Goal: Transaction & Acquisition: Purchase product/service

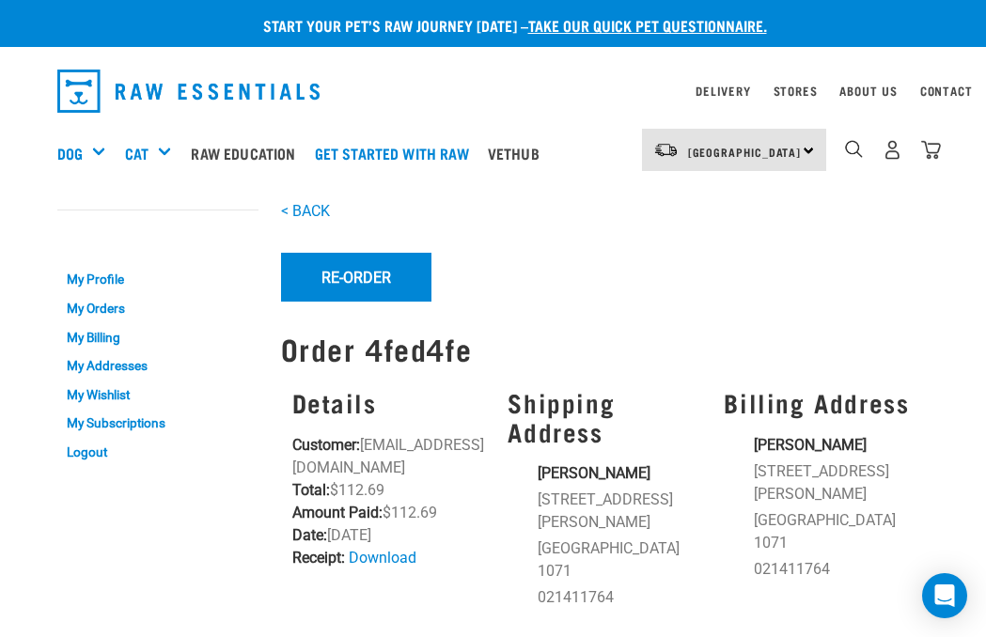
click at [365, 275] on button "Re-Order" at bounding box center [356, 277] width 150 height 49
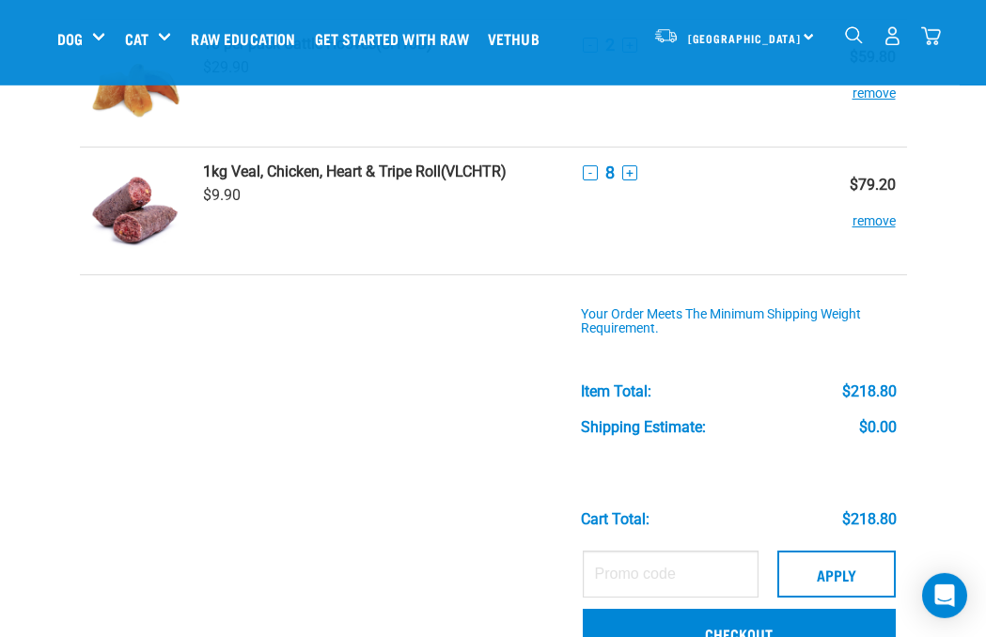
scroll to position [253, 0]
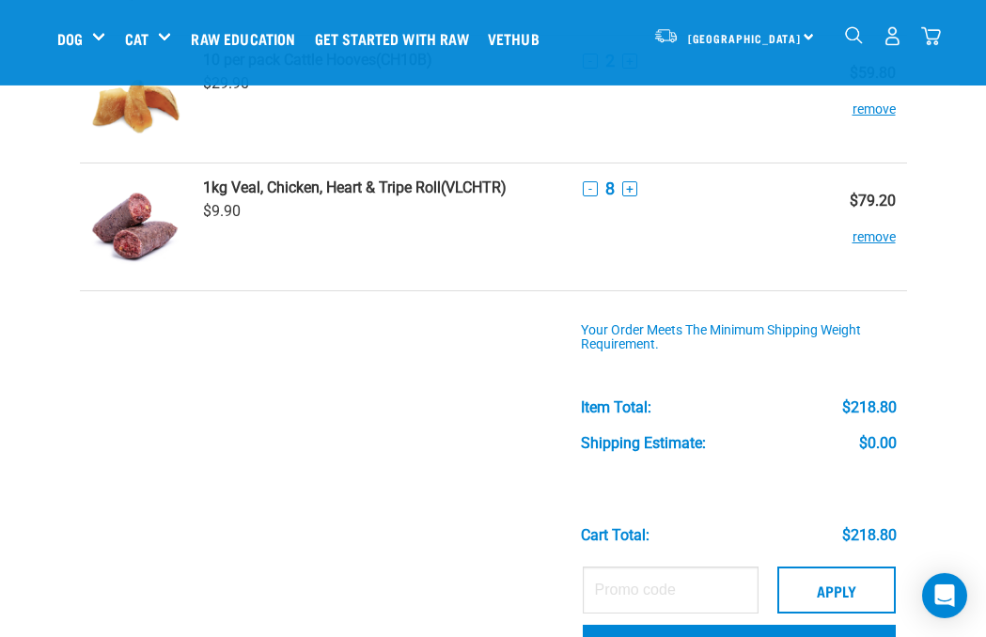
click at [585, 195] on button "-" at bounding box center [590, 188] width 15 height 15
click at [580, 203] on td "- 7 +" at bounding box center [694, 228] width 246 height 128
click at [582, 200] on td "- 7 +" at bounding box center [694, 228] width 246 height 128
click at [583, 196] on div "- 7 +" at bounding box center [695, 189] width 224 height 20
click at [578, 204] on td "- 7 +" at bounding box center [694, 228] width 246 height 128
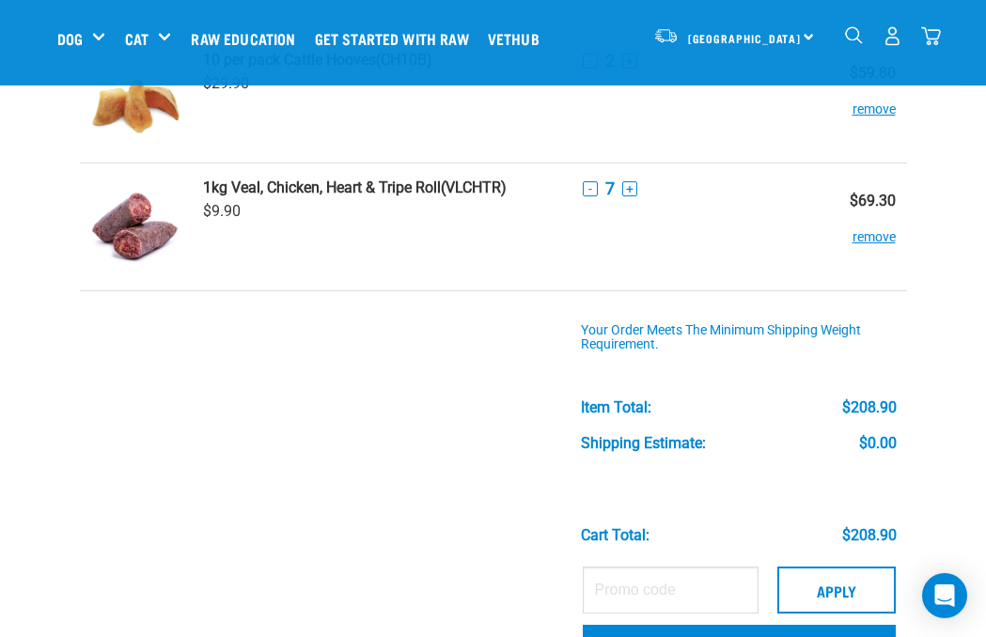
click at [577, 199] on td "- 7 +" at bounding box center [694, 228] width 246 height 128
click at [583, 195] on button "-" at bounding box center [590, 188] width 15 height 15
click at [583, 195] on div "- 6 +" at bounding box center [695, 189] width 224 height 20
click at [580, 198] on td "- 6 +" at bounding box center [694, 228] width 246 height 128
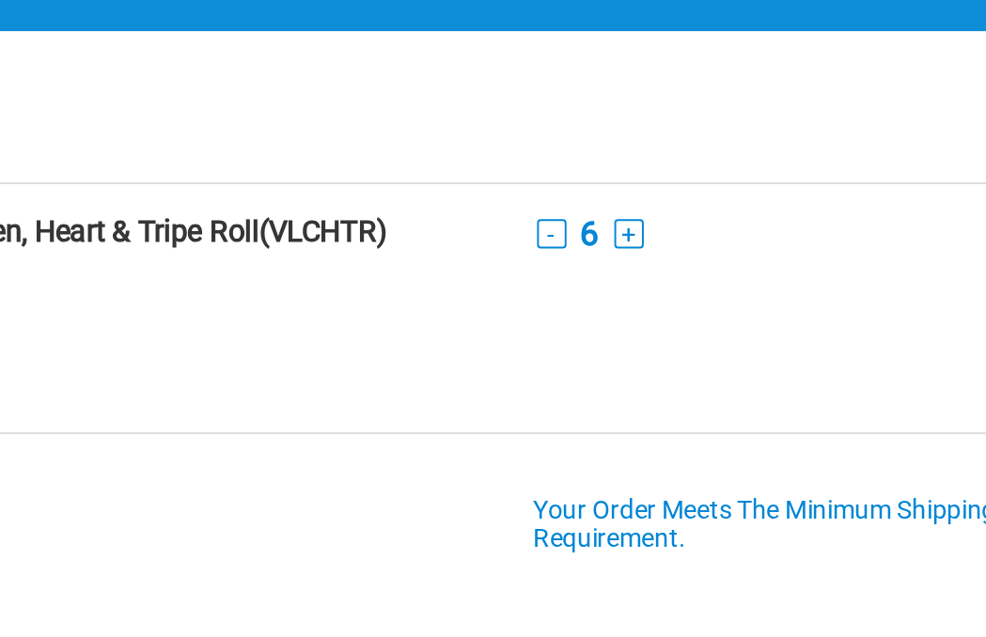
click at [583, 181] on button "-" at bounding box center [590, 188] width 15 height 15
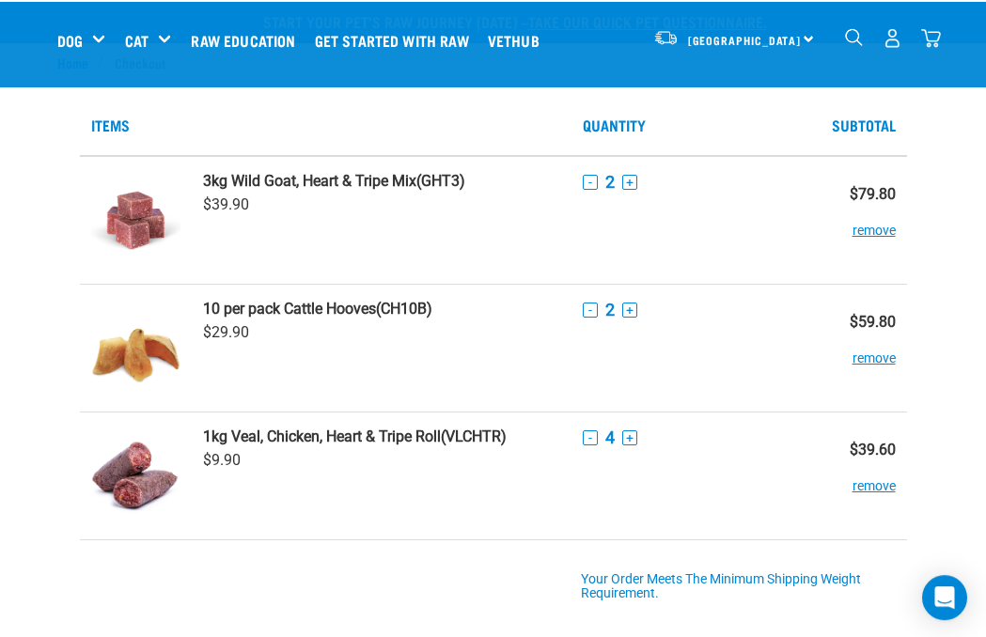
scroll to position [0, 0]
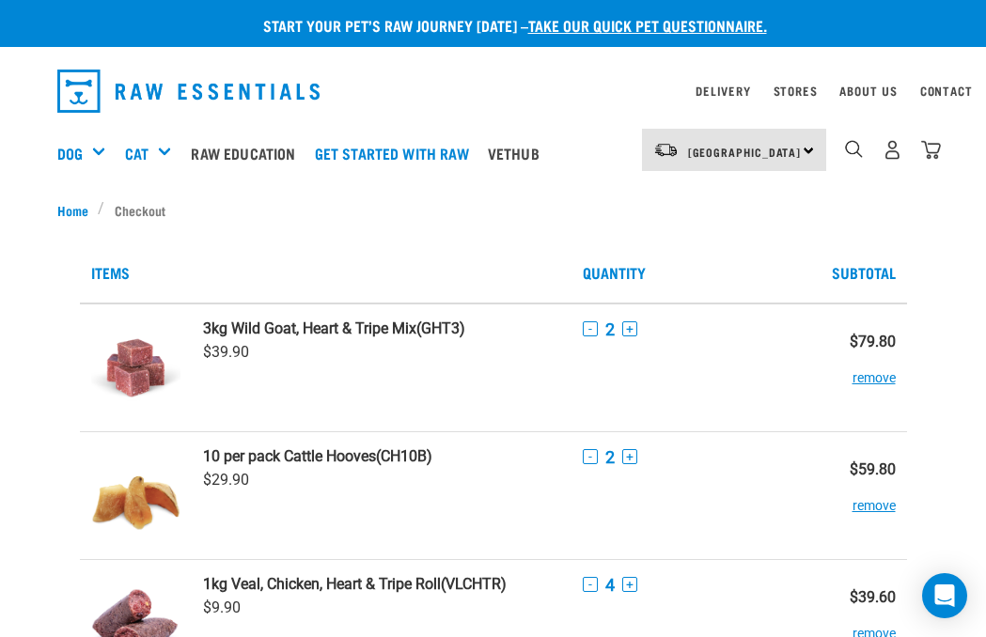
click at [0, 0] on div "Mixes & Minces" at bounding box center [0, 0] width 0 height 0
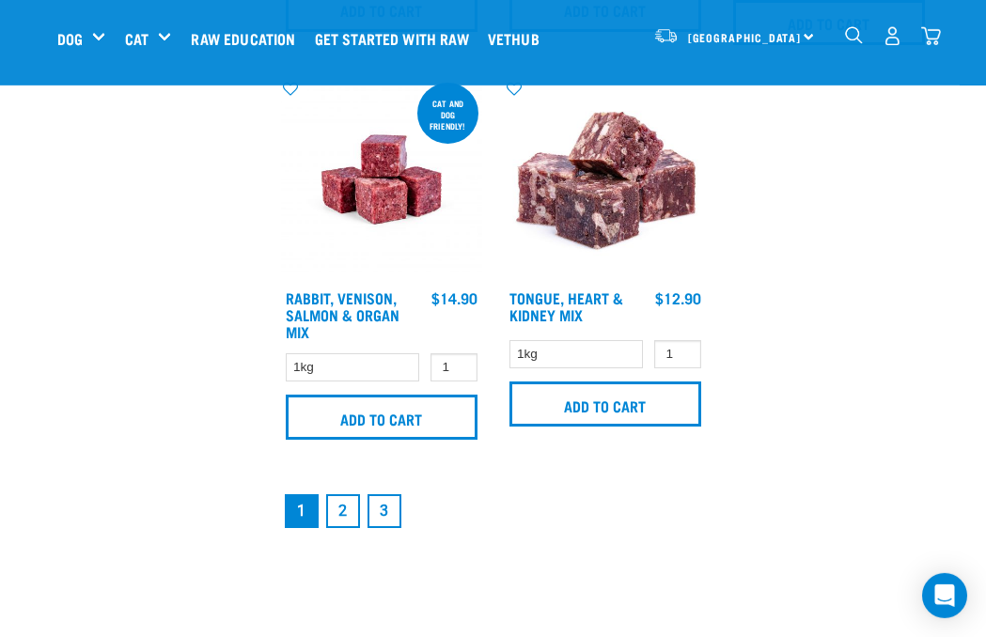
scroll to position [3918, 0]
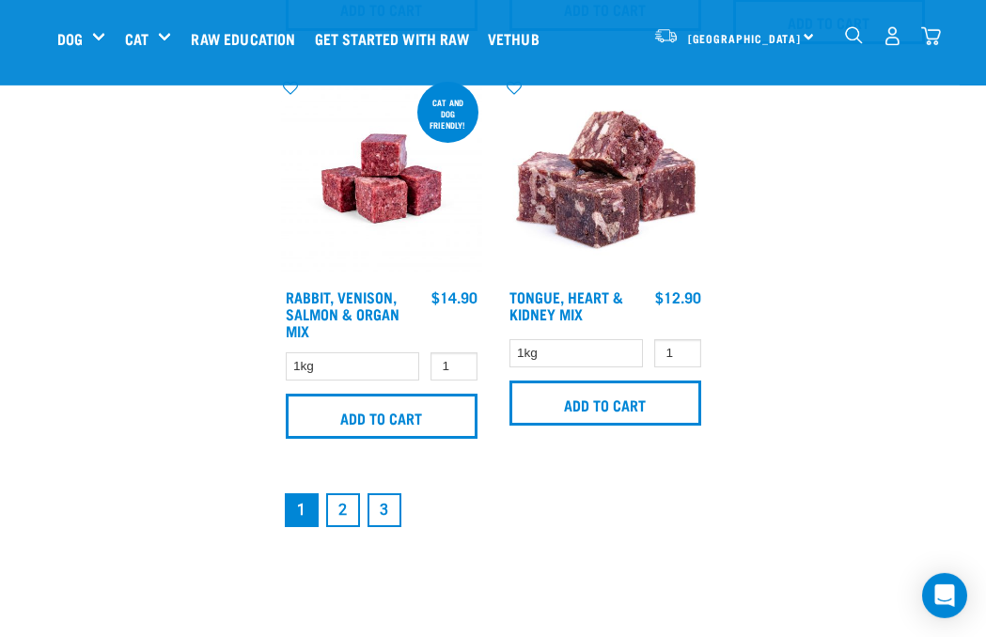
click at [338, 527] on link "2" at bounding box center [343, 510] width 34 height 34
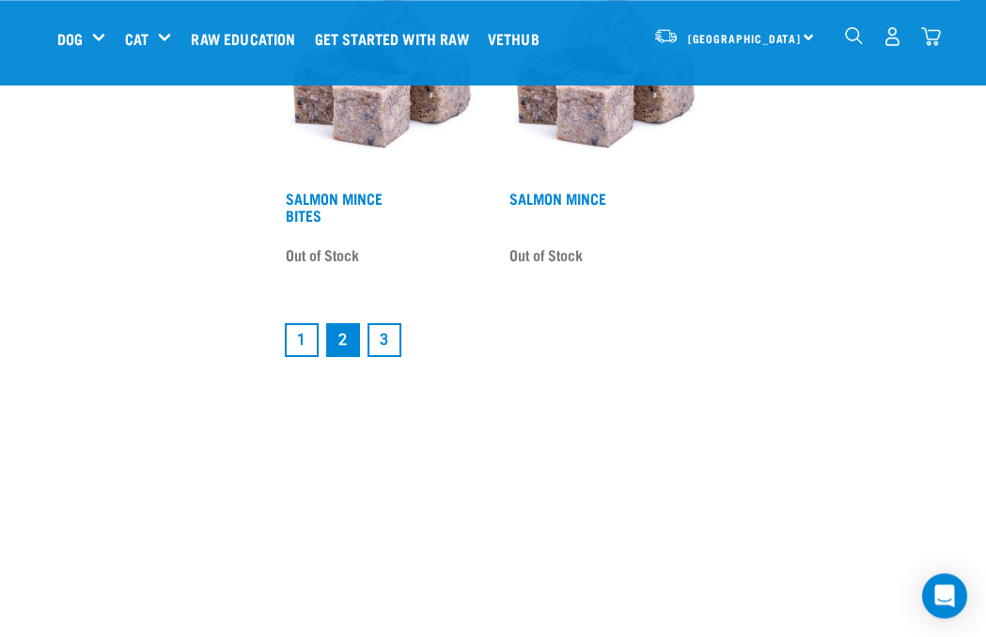
scroll to position [3859, 0]
click at [392, 357] on link "3" at bounding box center [384, 340] width 34 height 34
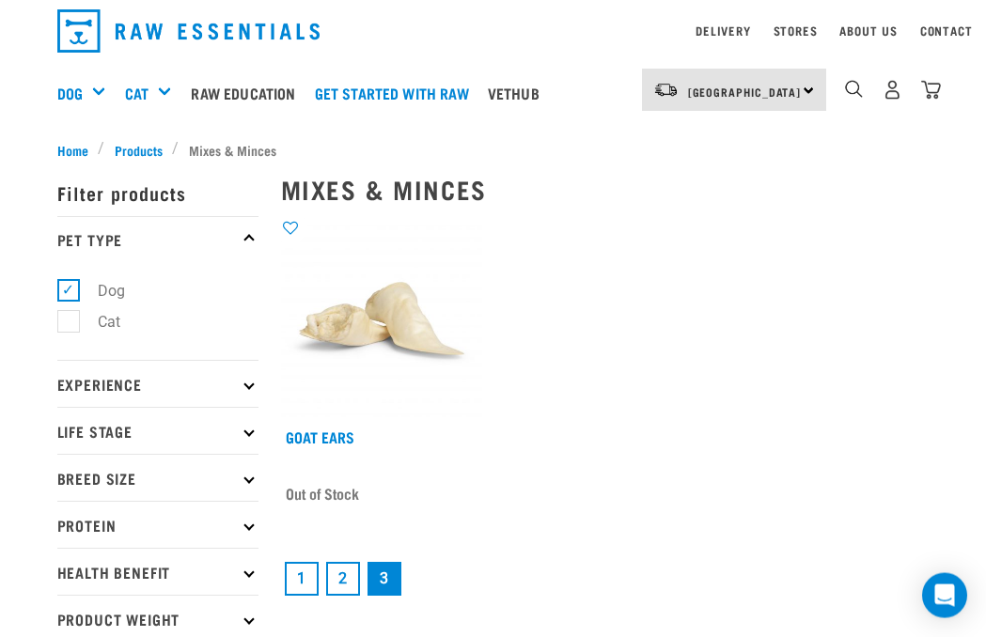
scroll to position [60, 0]
click at [293, 592] on div "Mixes & Minces show filters Goat Ears Out of Stock 1 2 3" at bounding box center [605, 473] width 671 height 650
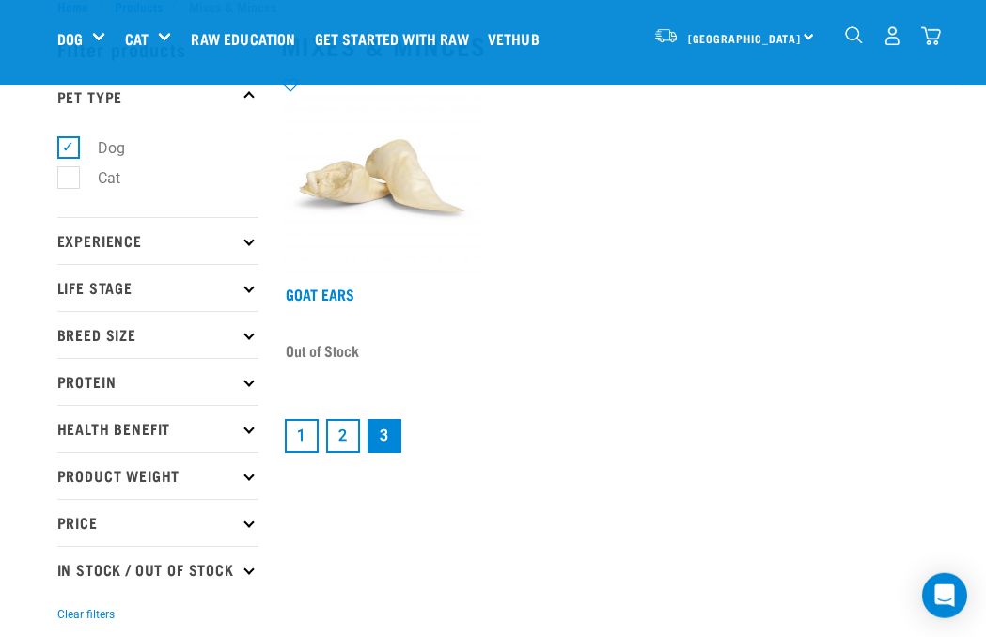
click at [312, 444] on link "1" at bounding box center [302, 436] width 34 height 34
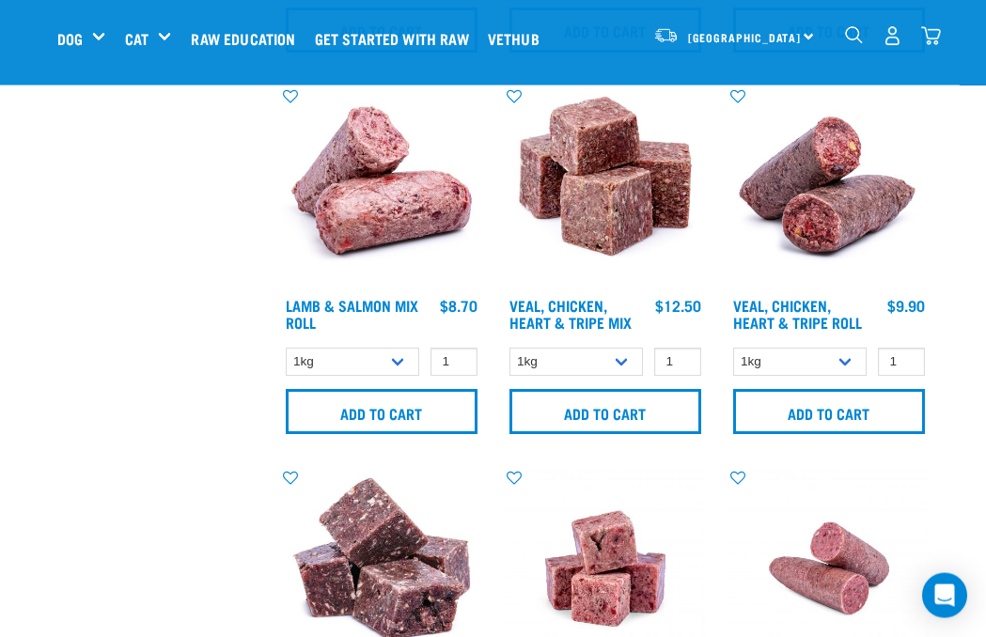
scroll to position [1974, 0]
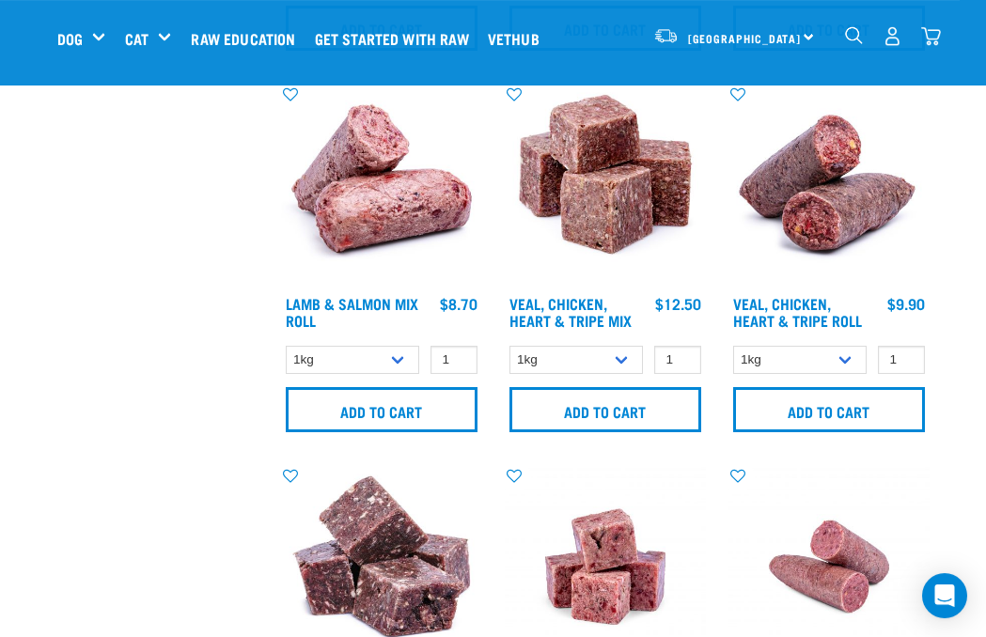
click at [383, 232] on img at bounding box center [381, 185] width 201 height 201
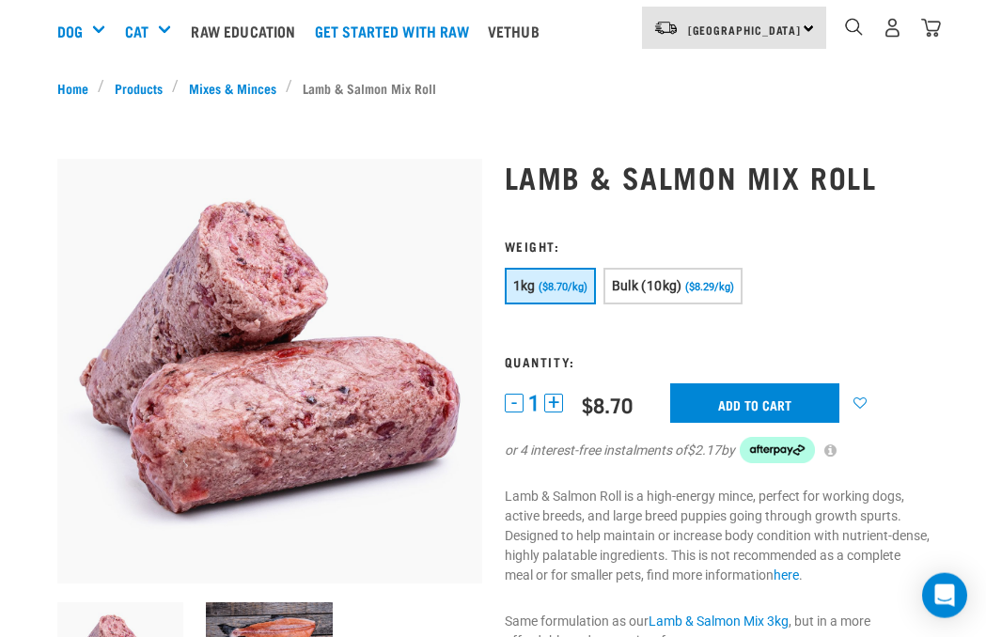
scroll to position [122, 0]
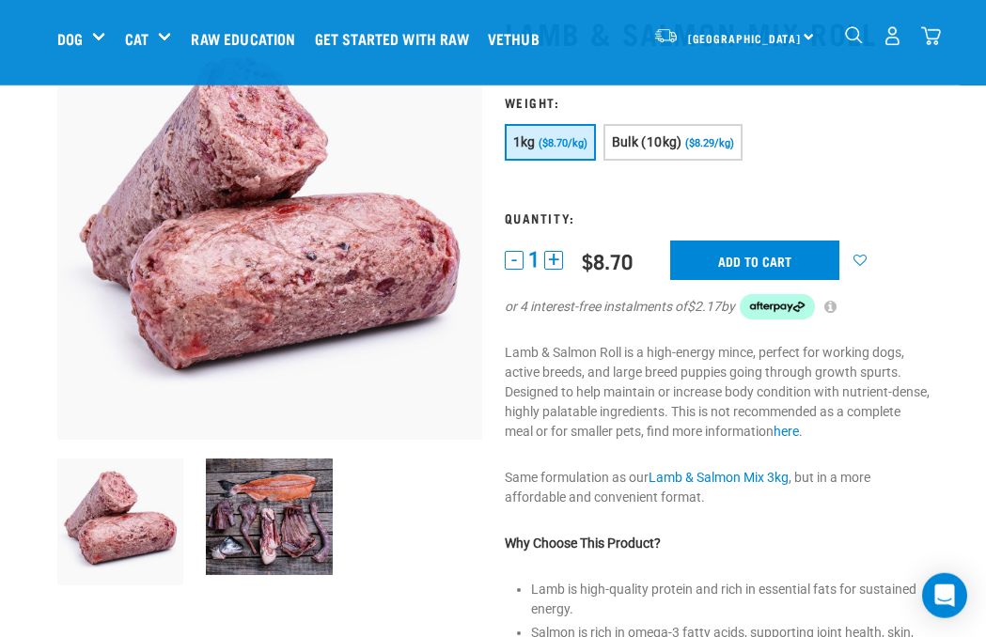
click at [557, 413] on p "Lamb & Salmon Roll is a high-energy mince, perfect for working dogs, active bre…" at bounding box center [717, 392] width 425 height 99
click at [560, 258] on button "+" at bounding box center [553, 260] width 19 height 19
click at [796, 273] on input "Add to cart" at bounding box center [754, 260] width 169 height 39
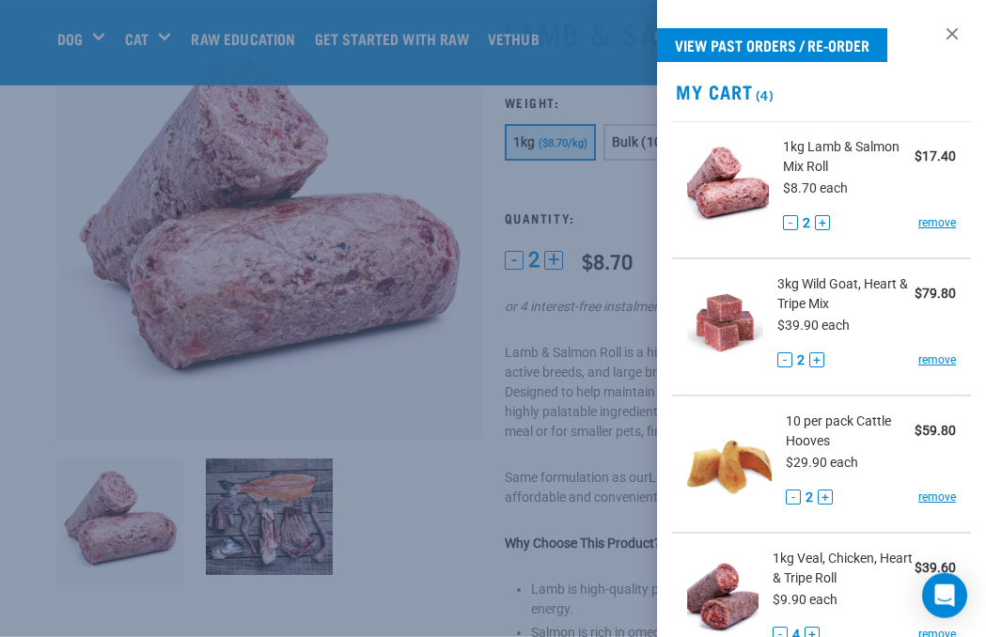
click at [887, 43] on link "View past orders / re-order" at bounding box center [772, 45] width 230 height 34
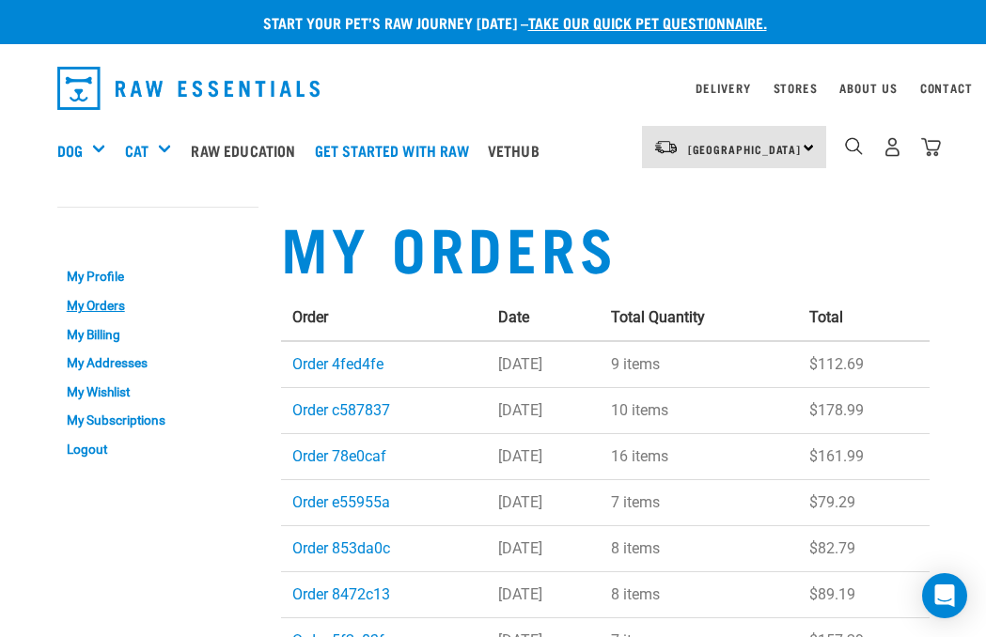
click at [937, 147] on img "dropdown navigation" at bounding box center [931, 147] width 20 height 20
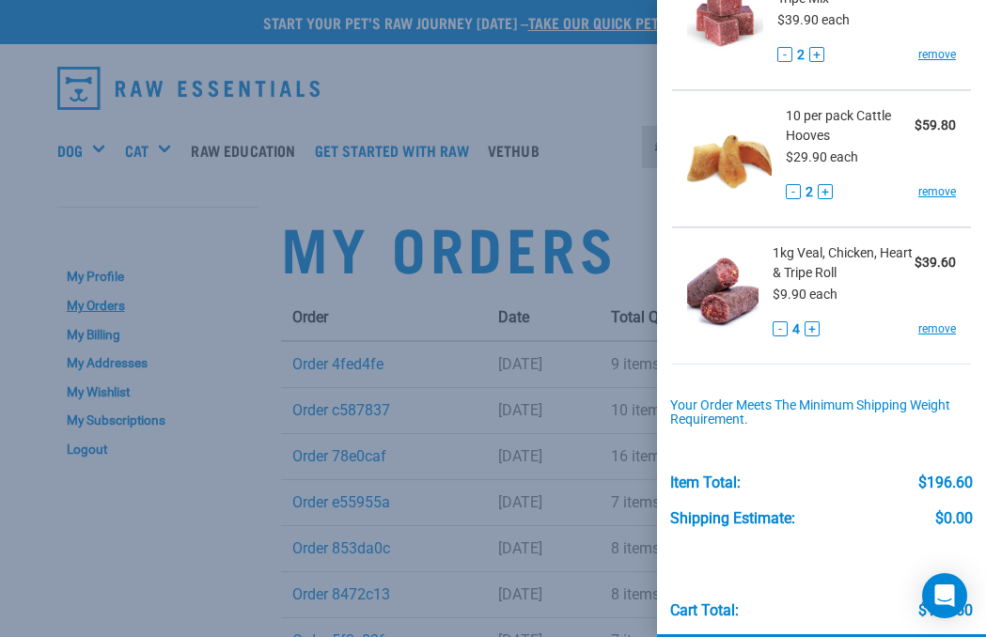
scroll to position [310, 0]
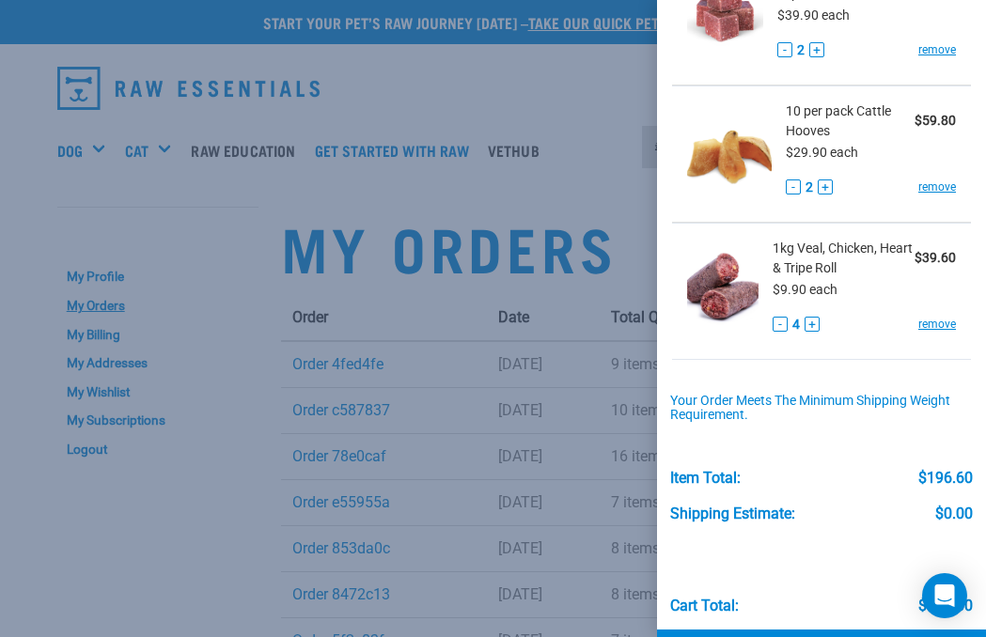
click at [798, 194] on button "-" at bounding box center [793, 186] width 15 height 15
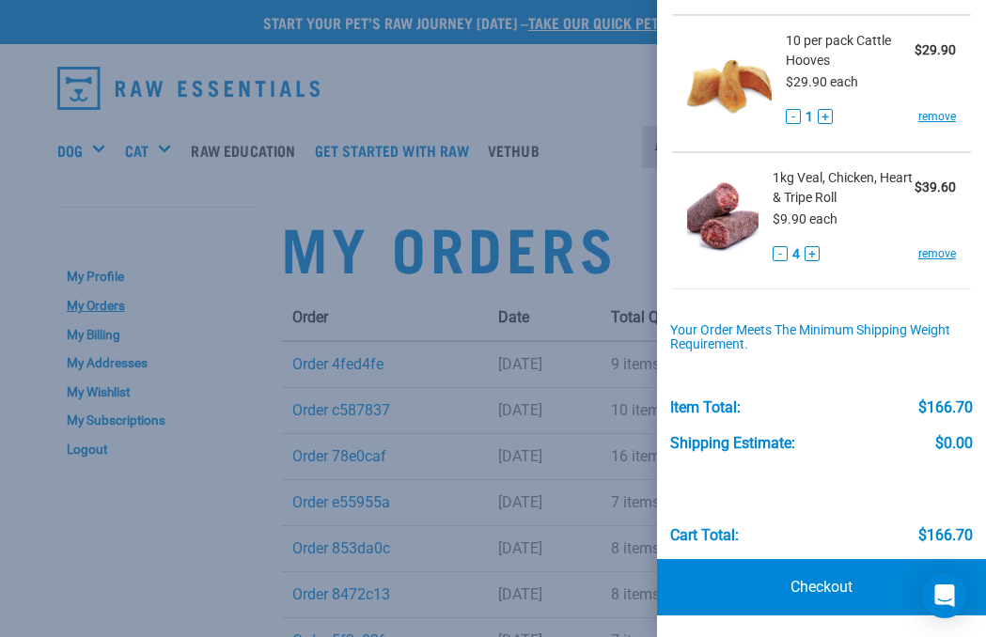
scroll to position [380, 0]
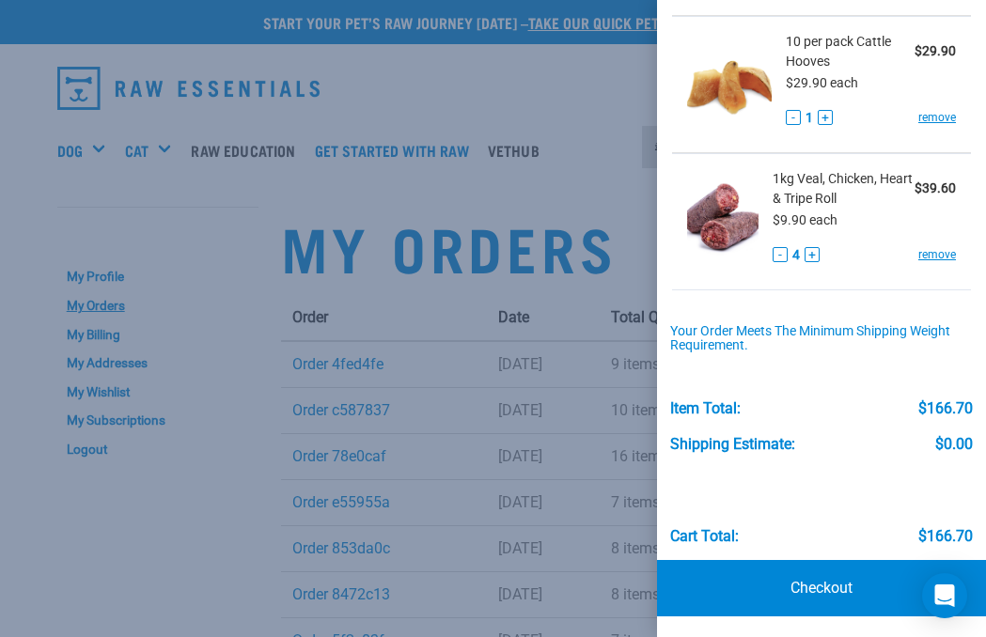
click at [833, 572] on link "Checkout" at bounding box center [821, 588] width 329 height 56
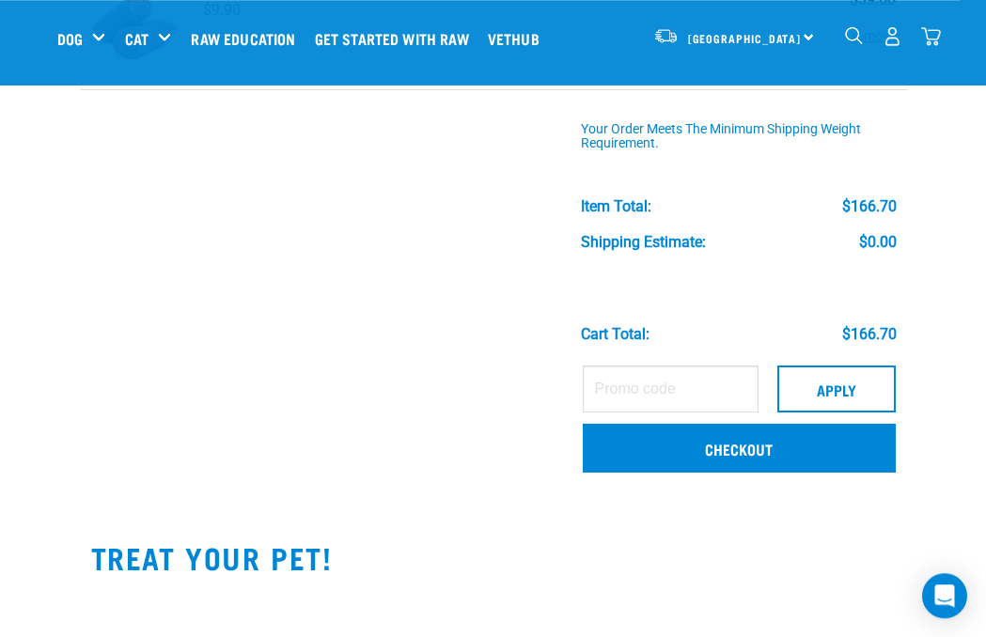
scroll to position [592, 0]
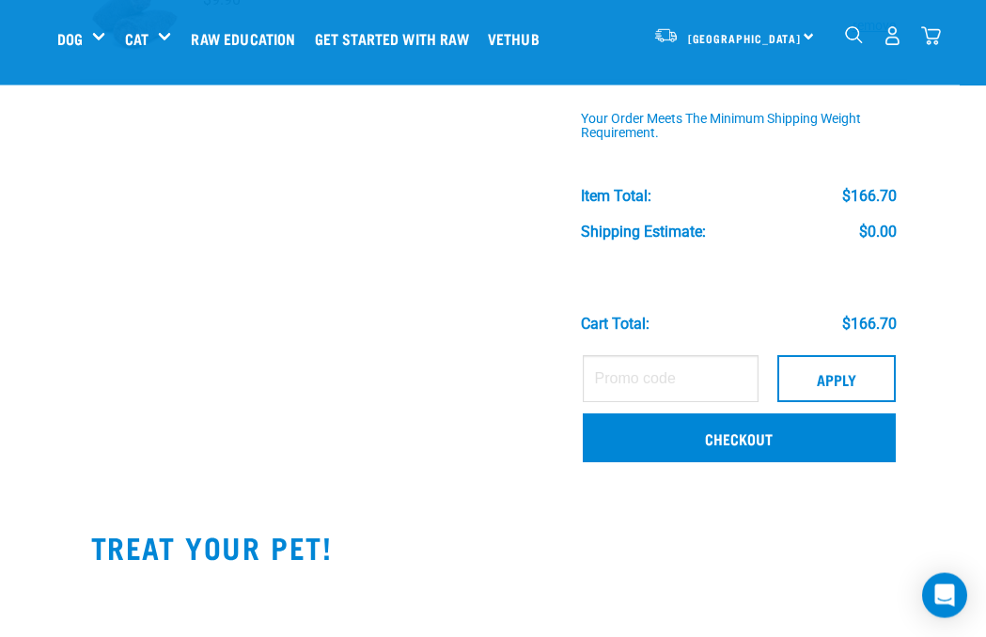
click at [768, 436] on link "Checkout" at bounding box center [739, 438] width 313 height 49
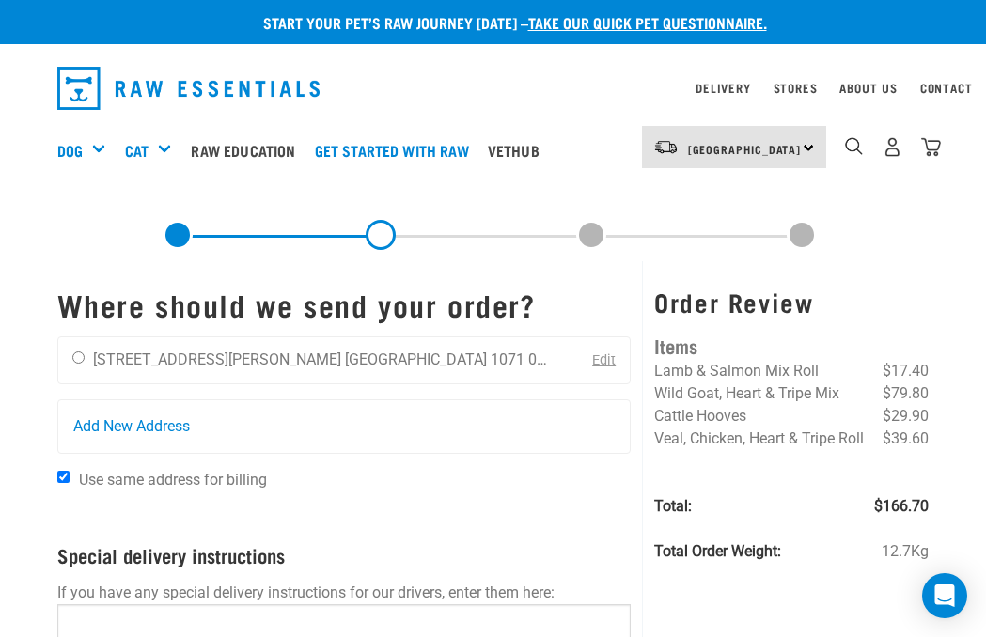
scroll to position [3, 0]
click at [84, 363] on input "radio" at bounding box center [78, 357] width 12 height 12
radio input "true"
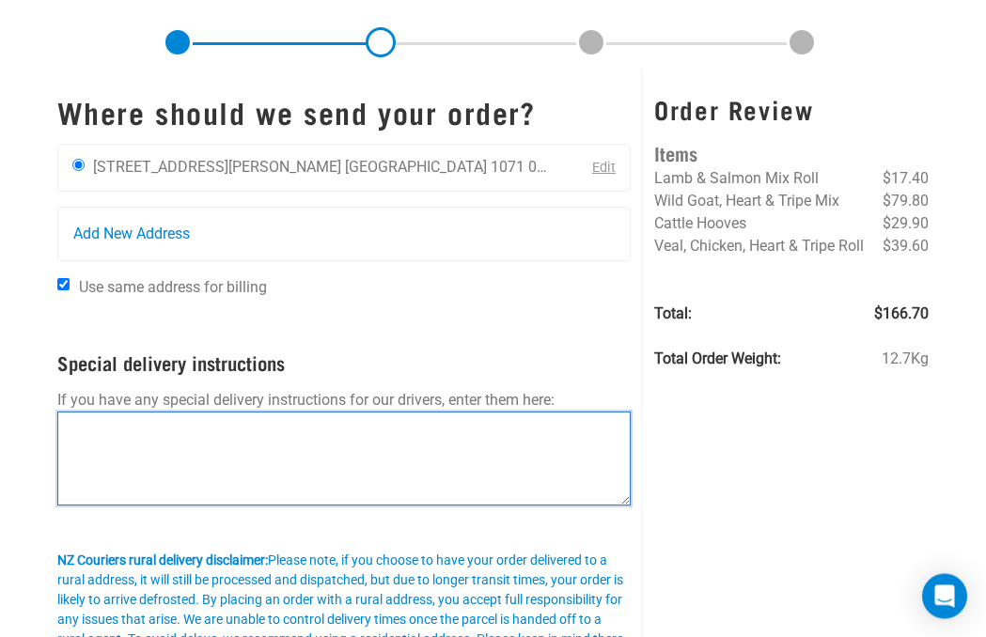
click at [254, 454] on textarea at bounding box center [344, 459] width 574 height 94
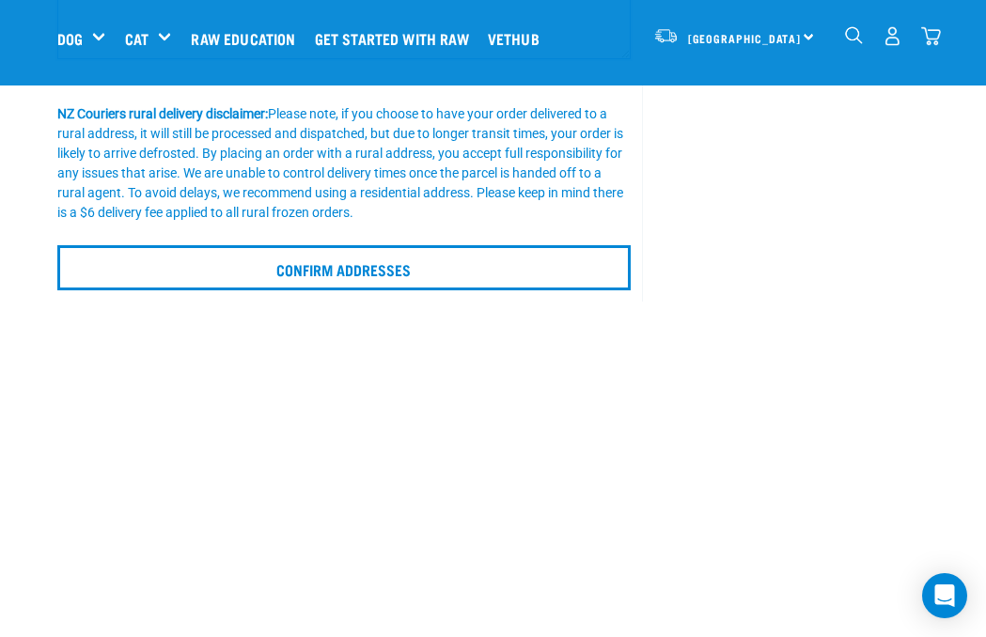
scroll to position [195, 0]
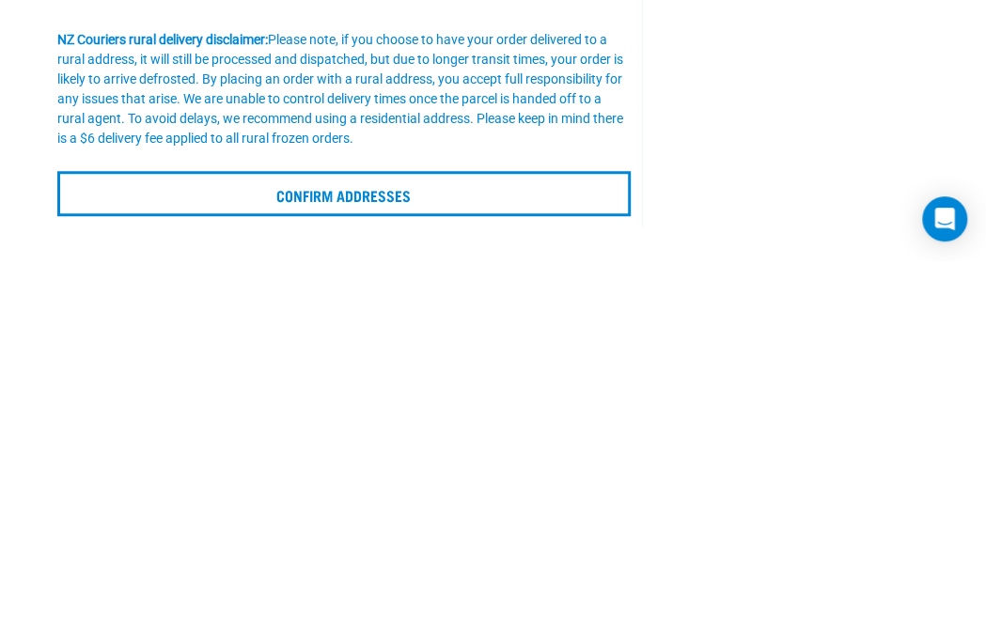
type textarea "Ring gate bell"
click at [508, 548] on input "Confirm addresses" at bounding box center [344, 570] width 574 height 45
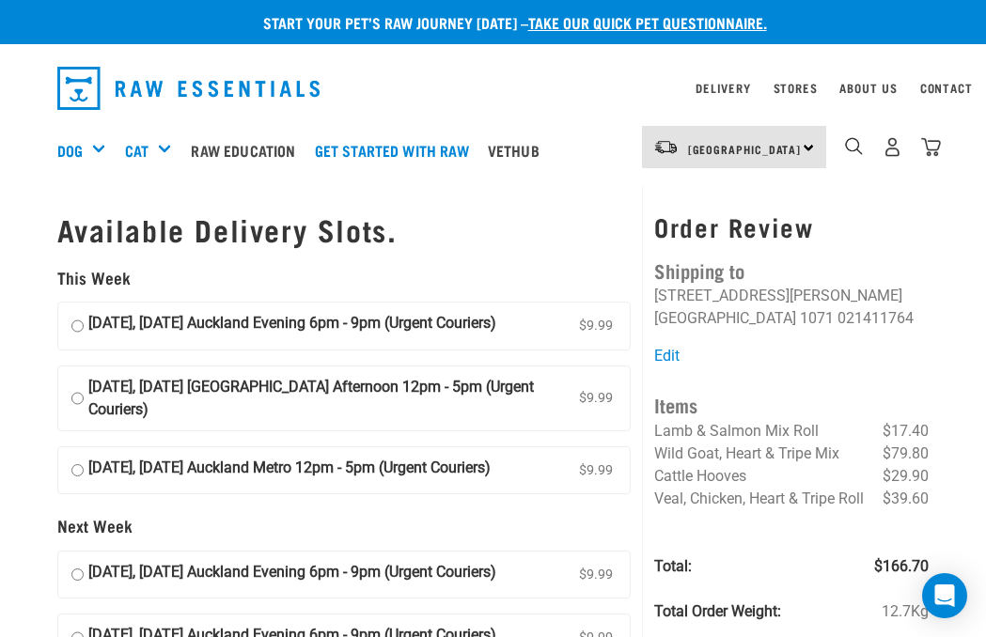
scroll to position [3, 0]
click at [60, 332] on label "[DATE], [DATE] Auckland Evening 6pm - 9pm (Urgent Couriers) $9.99" at bounding box center [344, 326] width 572 height 47
click at [71, 332] on input "12 September, Friday Auckland Evening 6pm - 9pm (Urgent Couriers) $9.99" at bounding box center [77, 326] width 12 height 28
radio input "true"
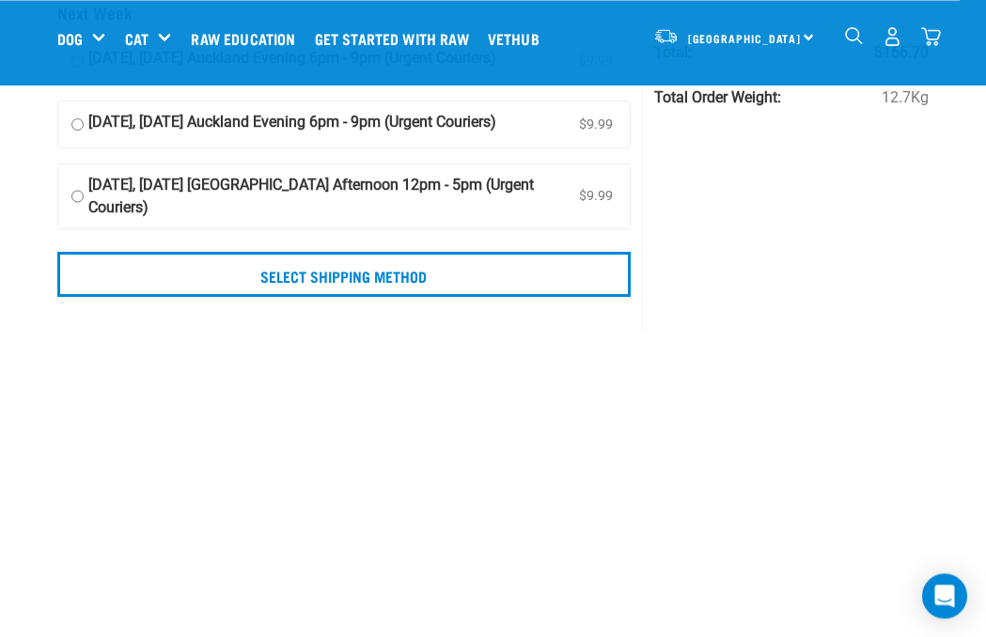
scroll to position [385, 0]
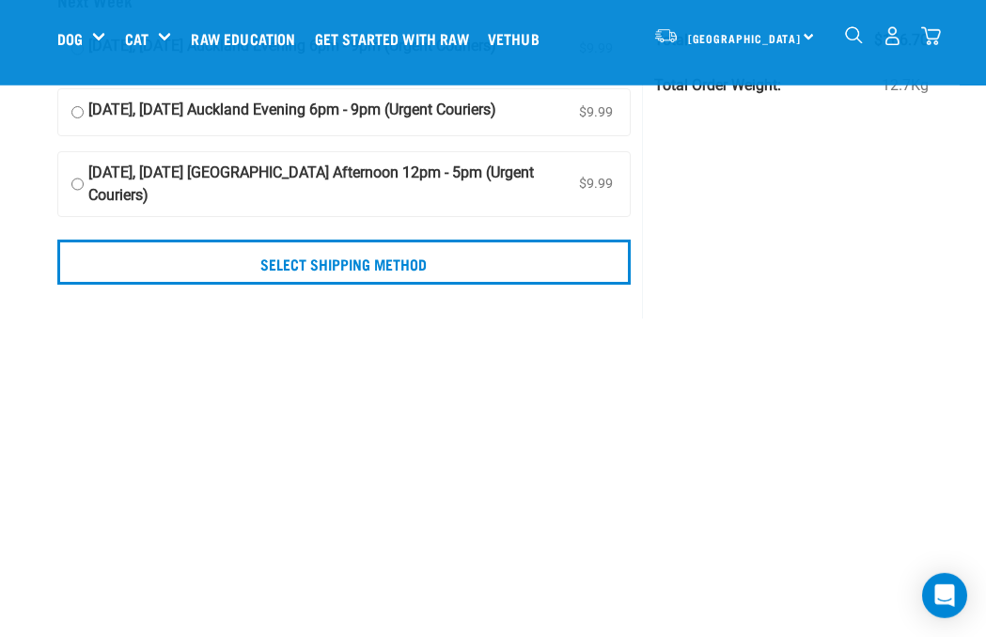
click at [450, 285] on input "Select Shipping Method" at bounding box center [344, 262] width 574 height 45
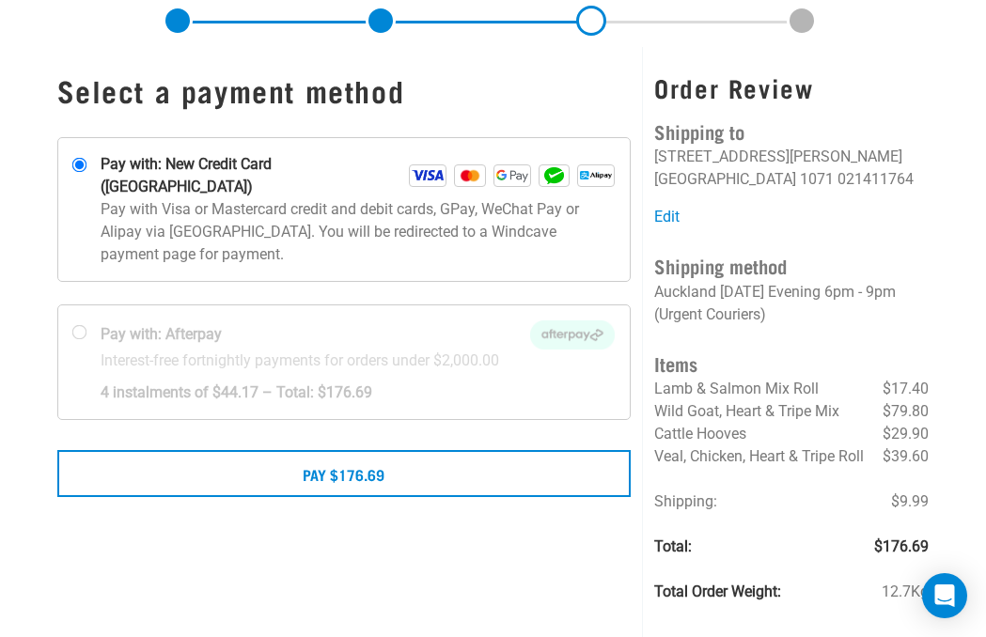
scroll to position [251, 0]
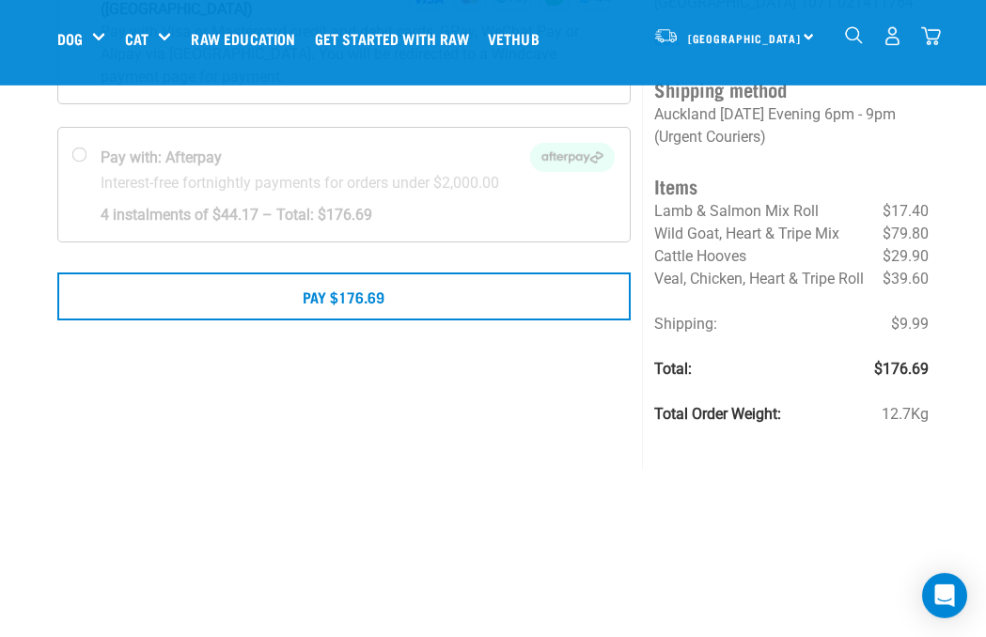
click at [520, 425] on div "Select a payment method" at bounding box center [344, 169] width 597 height 601
click at [497, 281] on button "Pay $176.69" at bounding box center [344, 296] width 574 height 47
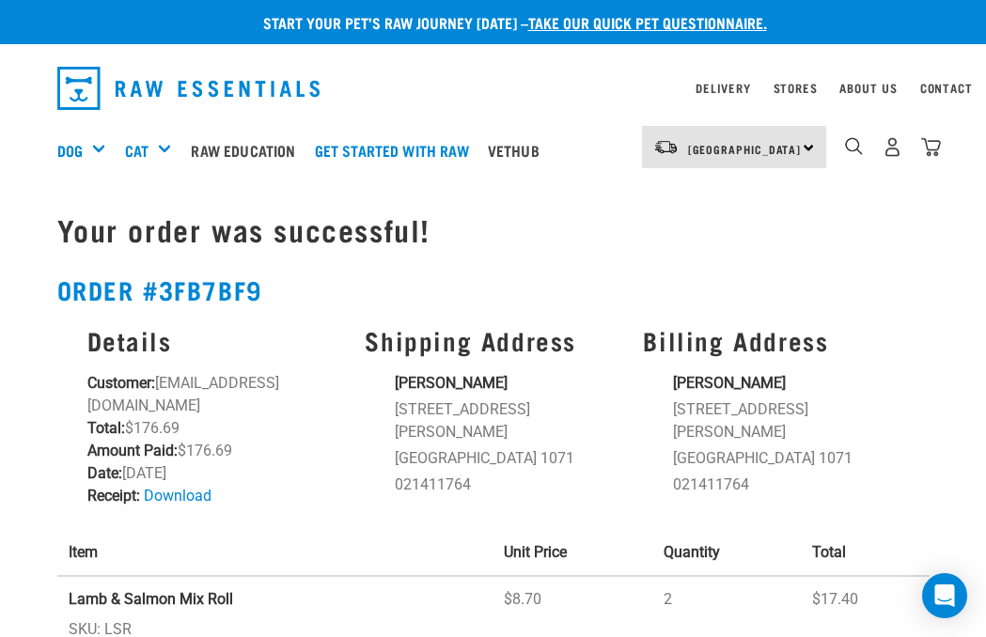
scroll to position [3, 0]
